Goal: Navigation & Orientation: Find specific page/section

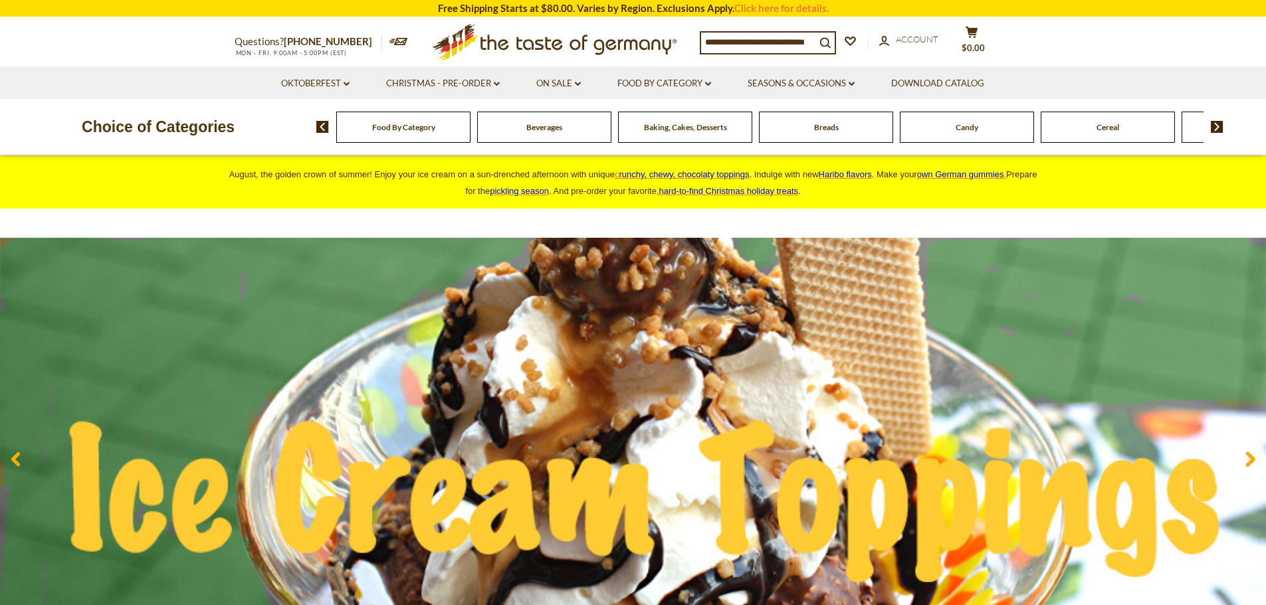
click at [541, 124] on span "Beverages" at bounding box center [544, 127] width 36 height 10
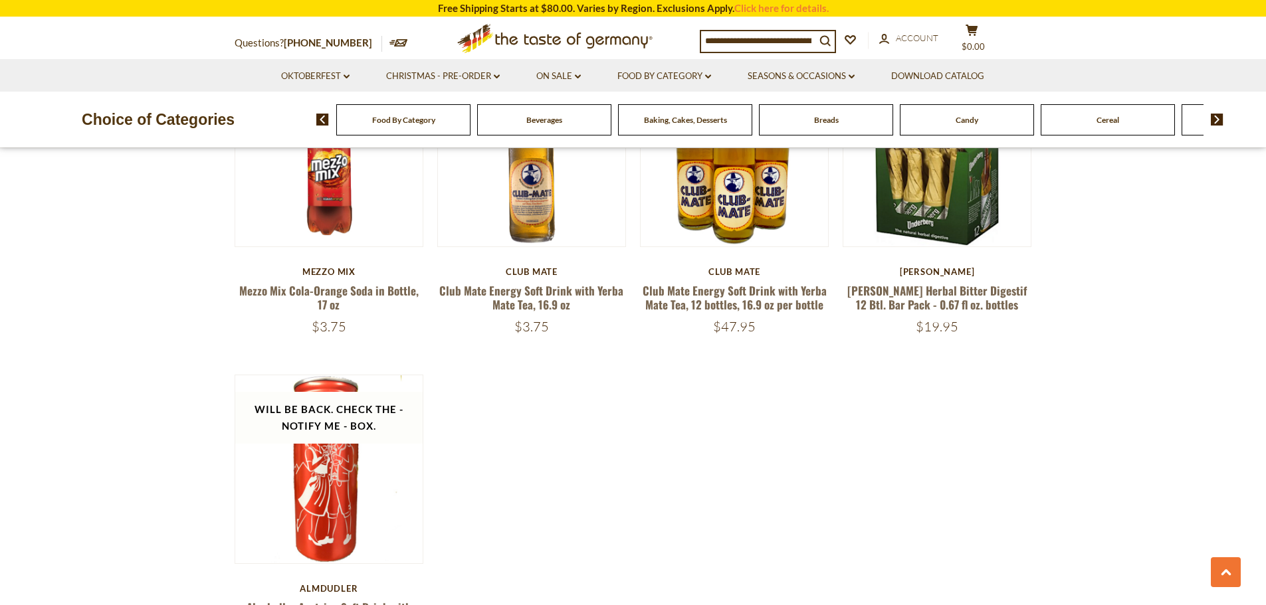
scroll to position [2458, 0]
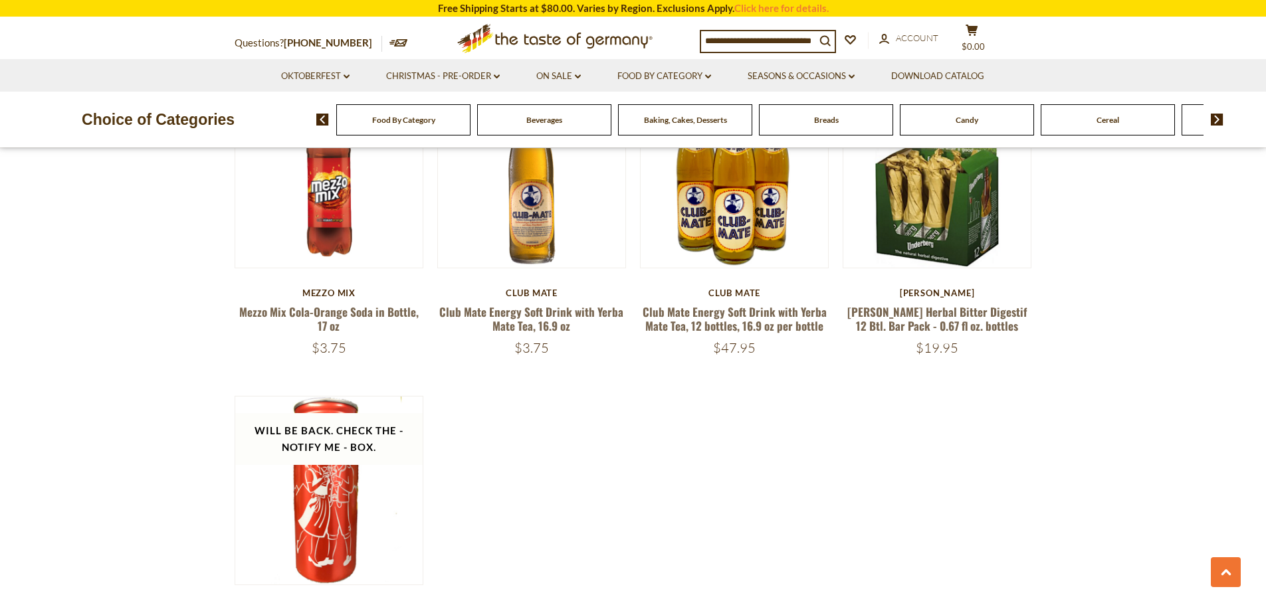
click at [470, 125] on div "Baking, Cakes, Desserts" at bounding box center [403, 119] width 134 height 31
click at [633, 124] on span "Baking, Cakes, Desserts" at bounding box center [661, 120] width 83 height 10
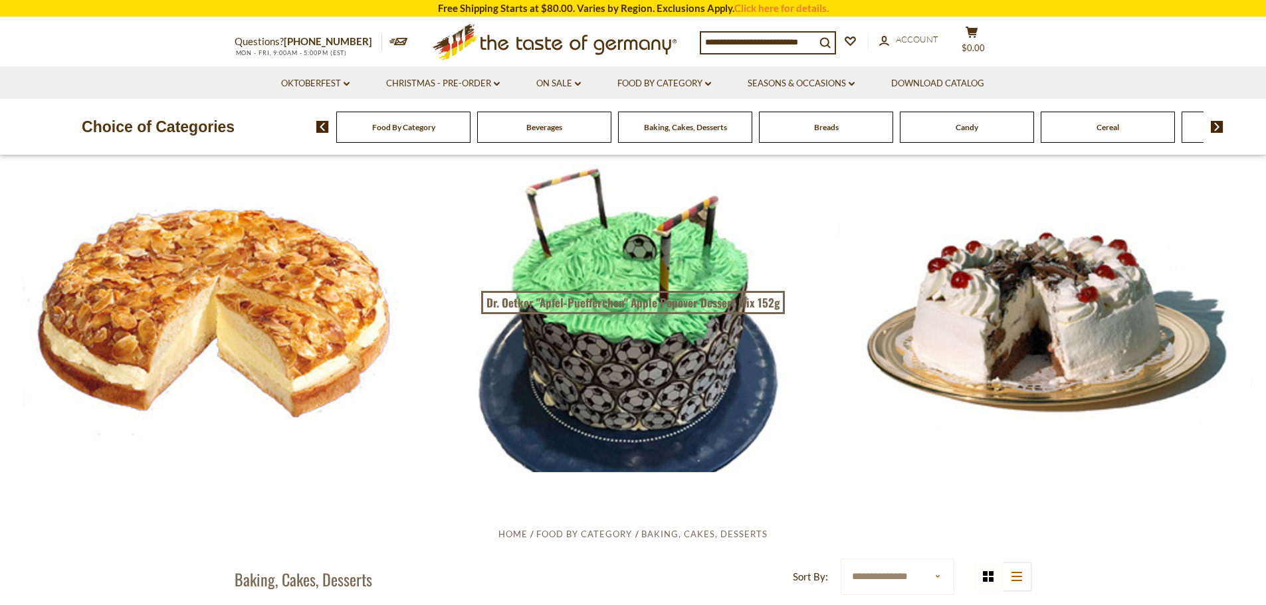
click at [389, 40] on icon at bounding box center [398, 41] width 19 height 7
click at [822, 262] on div at bounding box center [633, 313] width 1266 height 316
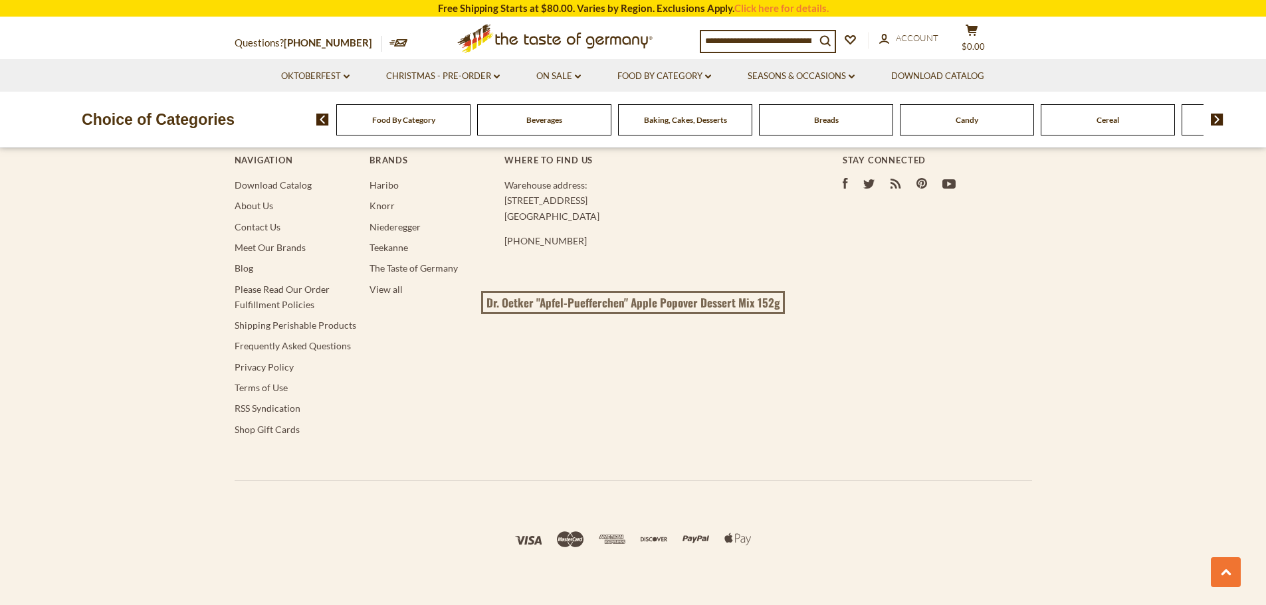
scroll to position [4155, 0]
